Goal: Find specific page/section: Find specific page/section

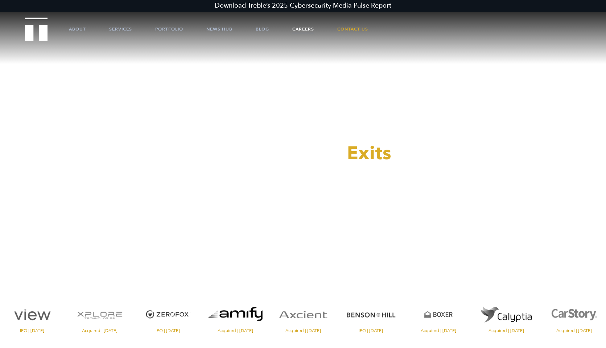
click at [300, 28] on link "Careers" at bounding box center [303, 29] width 22 height 22
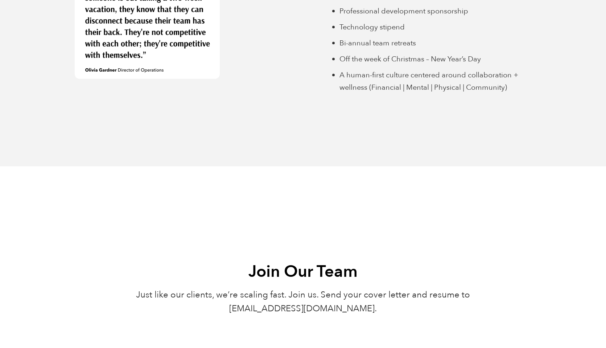
scroll to position [2580, 0]
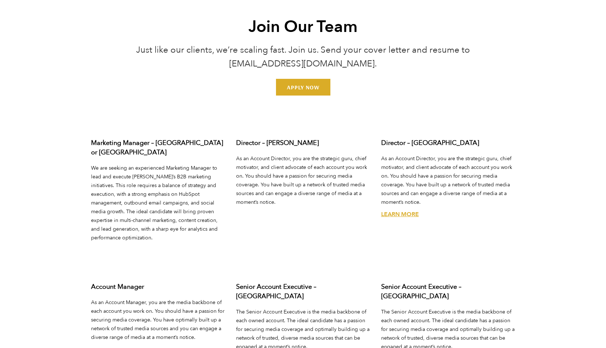
click at [399, 210] on link "Learn More" at bounding box center [400, 214] width 38 height 8
